Goal: Task Accomplishment & Management: Use online tool/utility

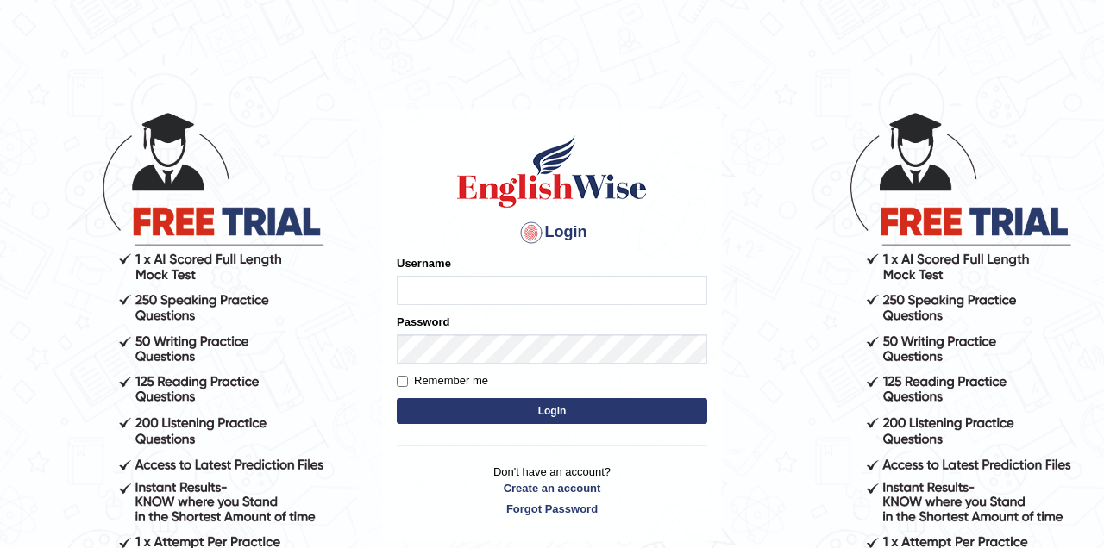
click at [495, 288] on input "Username" at bounding box center [552, 290] width 310 height 29
type input "Jade0806"
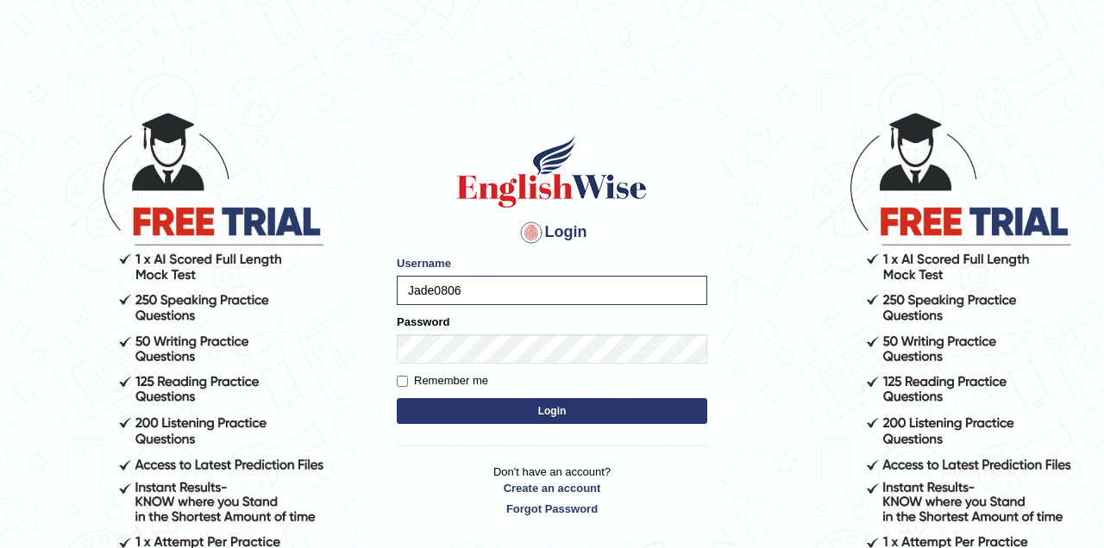
click at [550, 414] on button "Login" at bounding box center [552, 411] width 310 height 26
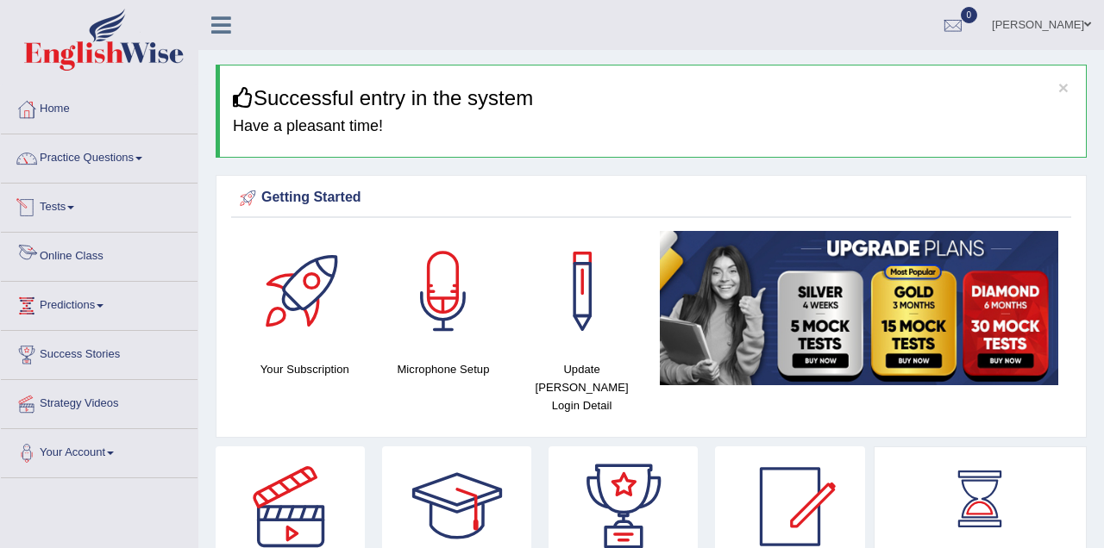
click at [74, 252] on link "Online Class" at bounding box center [99, 254] width 197 height 43
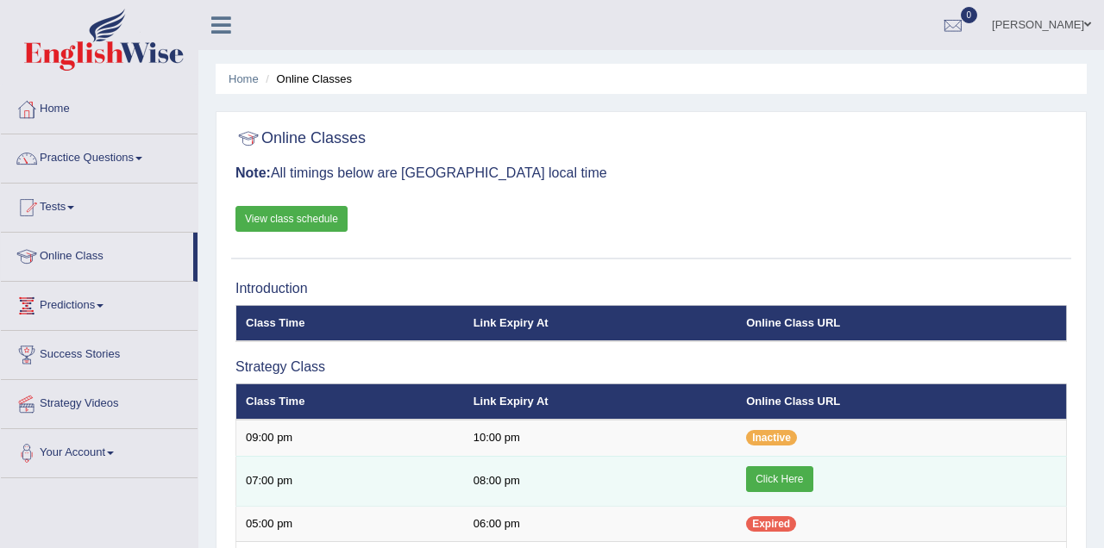
click at [784, 479] on link "Click Here" at bounding box center [779, 479] width 66 height 26
